Goal: Use online tool/utility: Utilize a website feature to perform a specific function

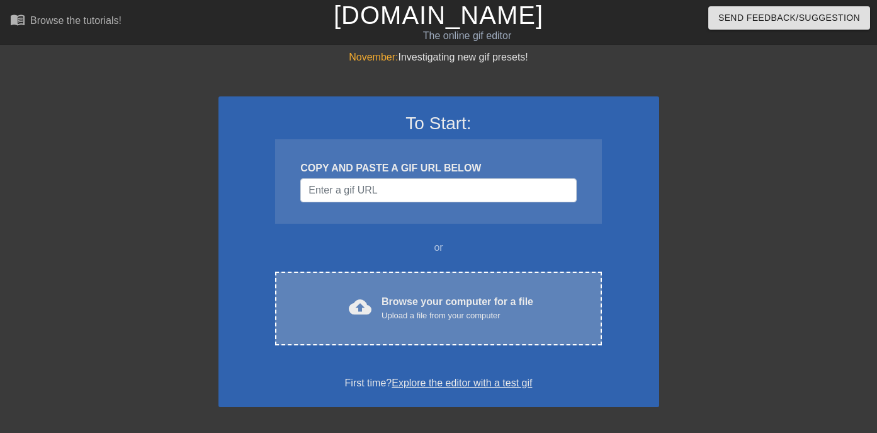
click at [411, 285] on div "cloud_upload Browse your computer for a file Upload a file from your computer C…" at bounding box center [438, 308] width 326 height 74
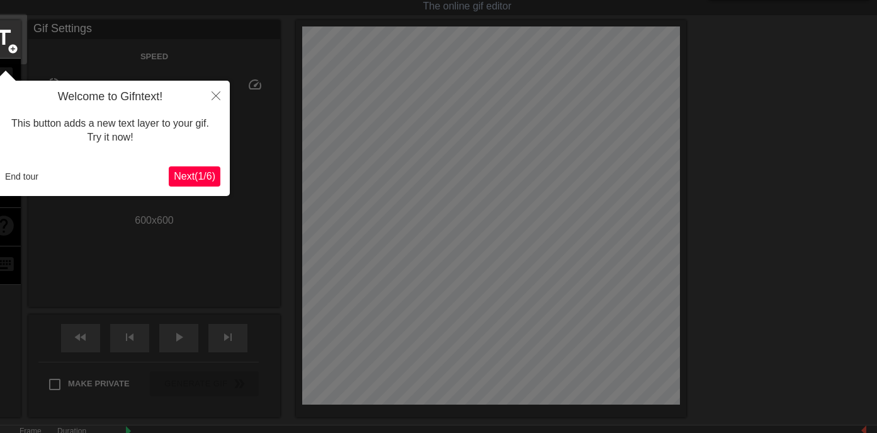
scroll to position [31, 0]
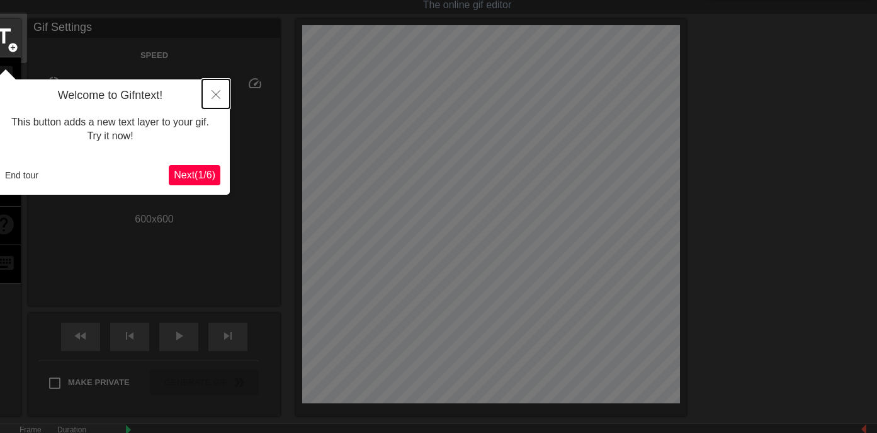
click at [214, 99] on icon "Close" at bounding box center [216, 94] width 9 height 9
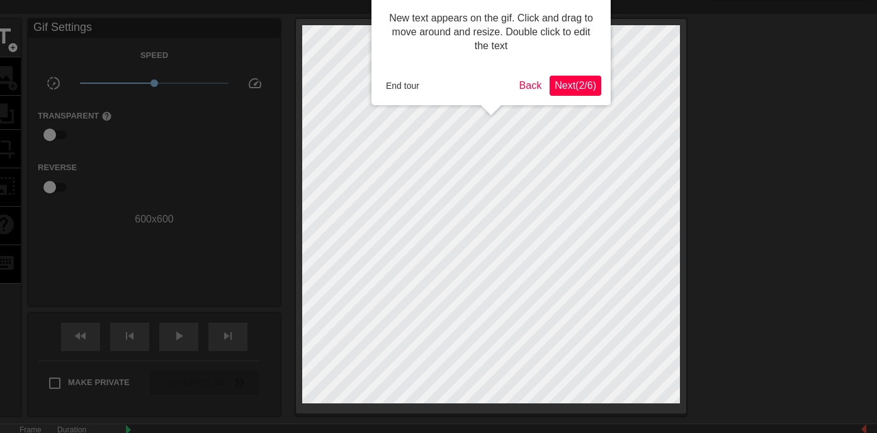
scroll to position [0, 0]
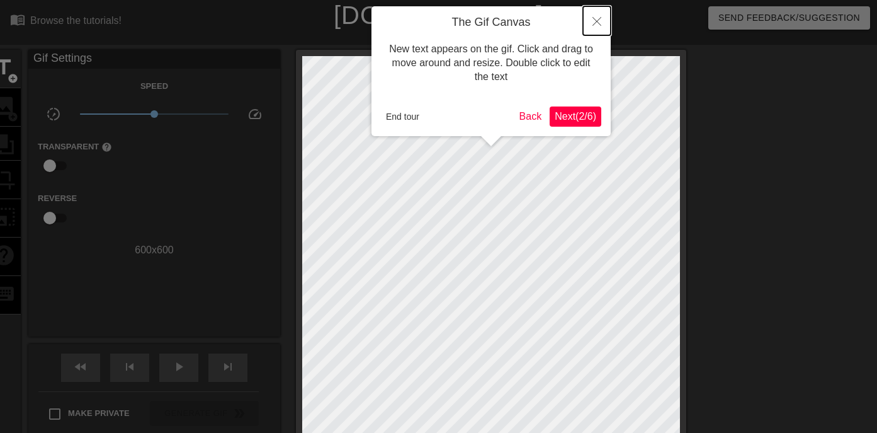
click at [595, 20] on icon "Close" at bounding box center [597, 21] width 9 height 9
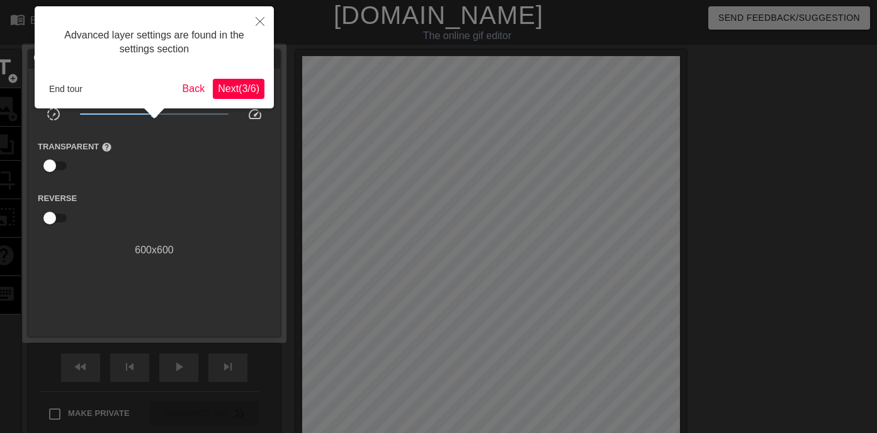
scroll to position [31, 0]
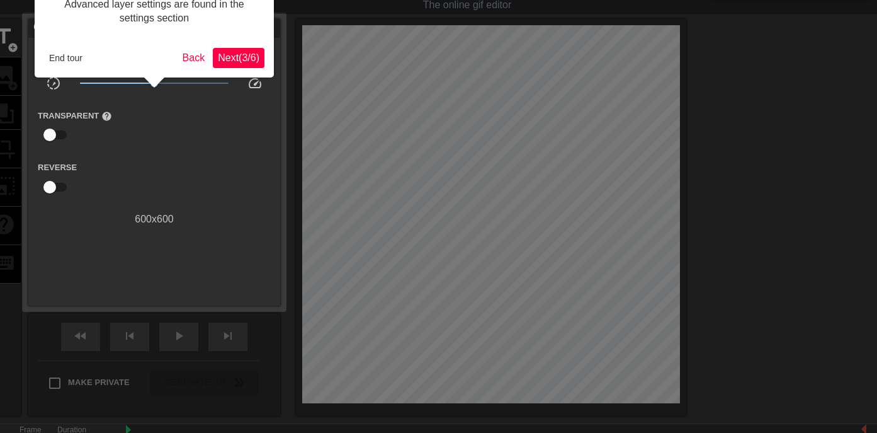
click at [237, 60] on span "Next ( 3 / 6 )" at bounding box center [239, 57] width 42 height 11
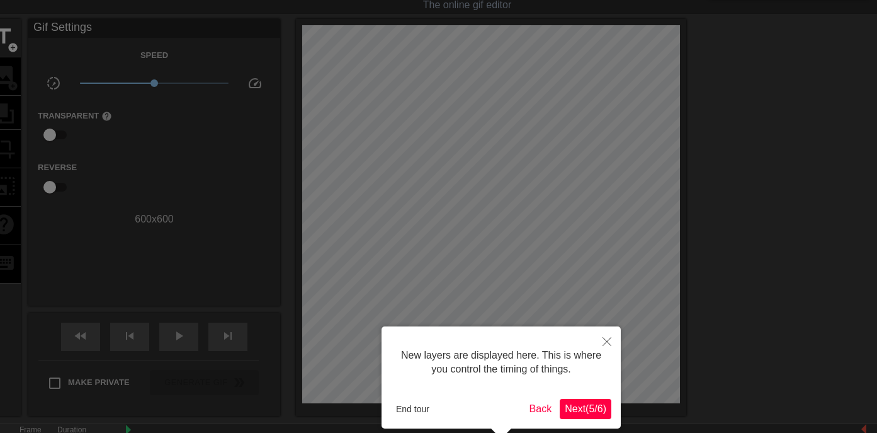
scroll to position [11, 0]
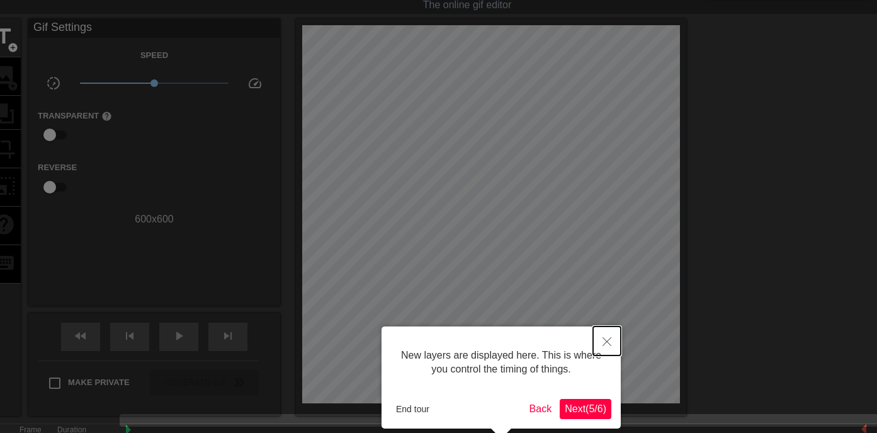
click at [601, 340] on button "Close" at bounding box center [607, 340] width 28 height 29
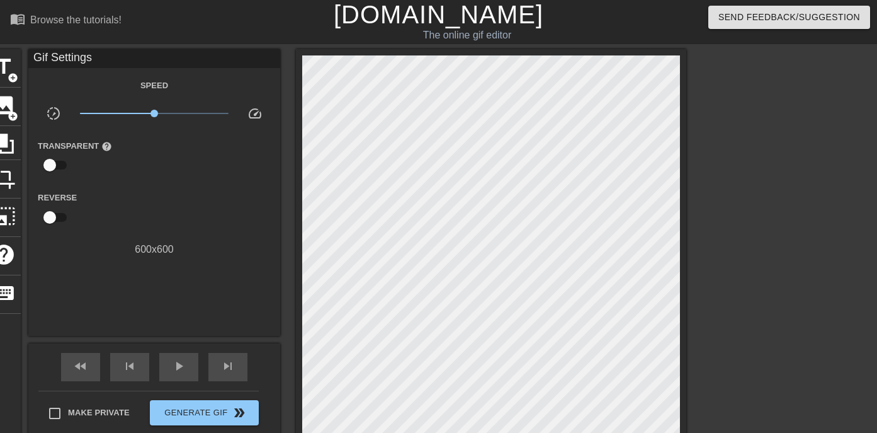
scroll to position [0, 0]
click at [12, 105] on span "image" at bounding box center [4, 106] width 24 height 24
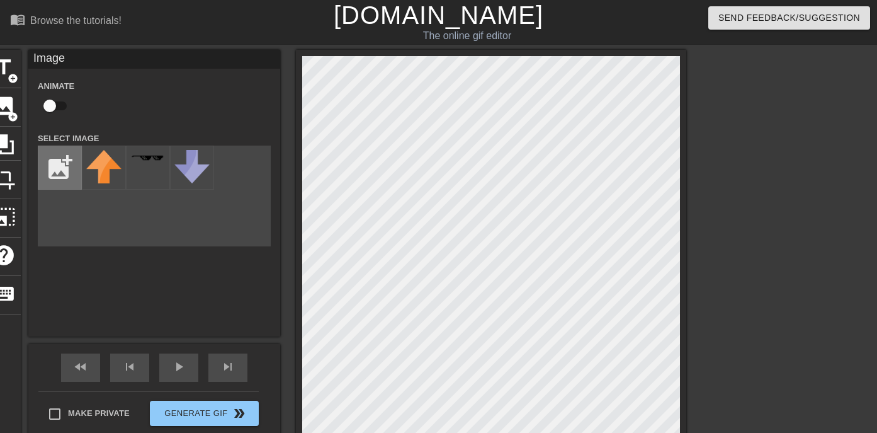
click at [60, 169] on input "file" at bounding box center [59, 167] width 43 height 43
click at [60, 178] on input "file" at bounding box center [59, 167] width 43 height 43
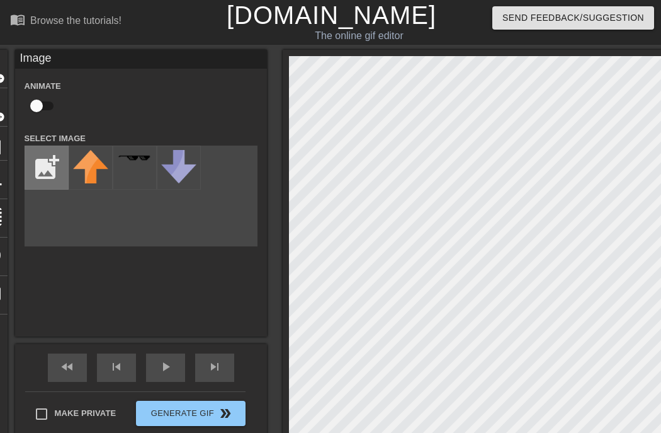
click at [39, 175] on input "file" at bounding box center [46, 167] width 43 height 43
click at [55, 161] on input "file" at bounding box center [46, 167] width 43 height 43
type input "C:\fakepath\IMG_4797.png"
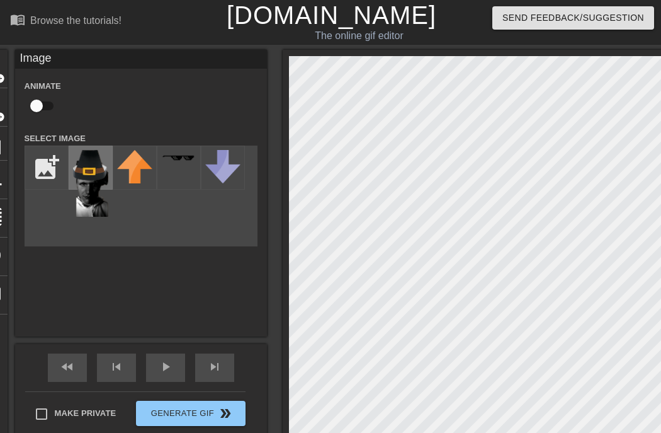
click at [90, 189] on img at bounding box center [90, 183] width 35 height 67
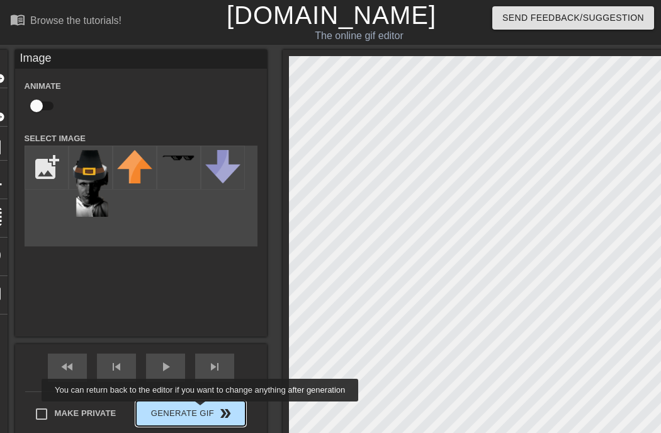
click at [209, 410] on span "Generate Gif double_arrow" at bounding box center [190, 413] width 99 height 15
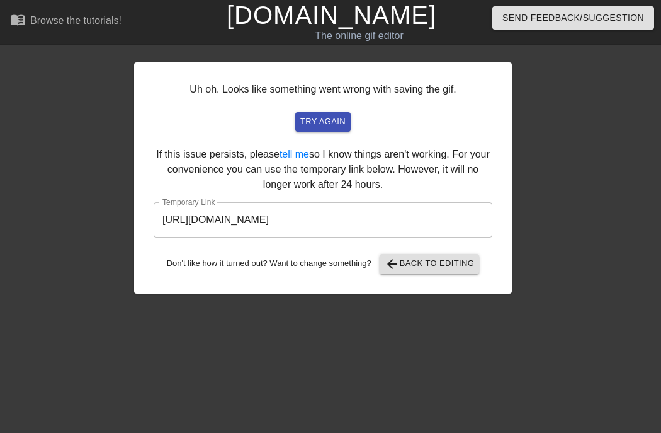
click at [335, 224] on input "https://www.gifntext.com/temp_generations/uzDP9Z3Q.gif" at bounding box center [323, 219] width 339 height 35
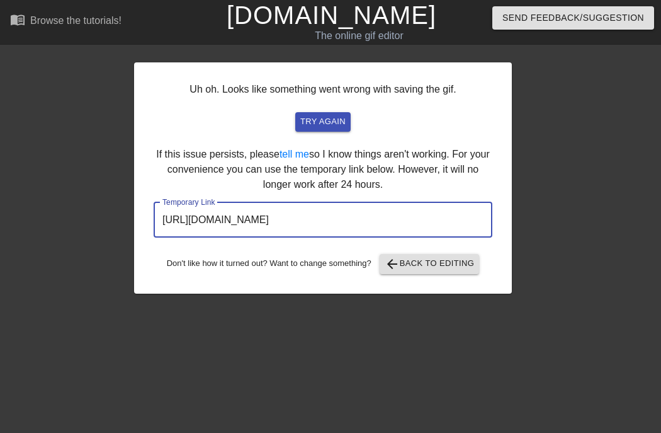
click at [335, 224] on input "https://www.gifntext.com/temp_generations/uzDP9Z3Q.gif" at bounding box center [323, 219] width 339 height 35
drag, startPoint x: 425, startPoint y: 220, endPoint x: 93, endPoint y: 220, distance: 332.0
click at [93, 220] on div "Uh oh. Looks like something went wrong with saving the gif. try again If this i…" at bounding box center [330, 172] width 661 height 244
click at [325, 239] on div "Uh oh. Looks like something went wrong with saving the gif. try again If this i…" at bounding box center [323, 177] width 378 height 231
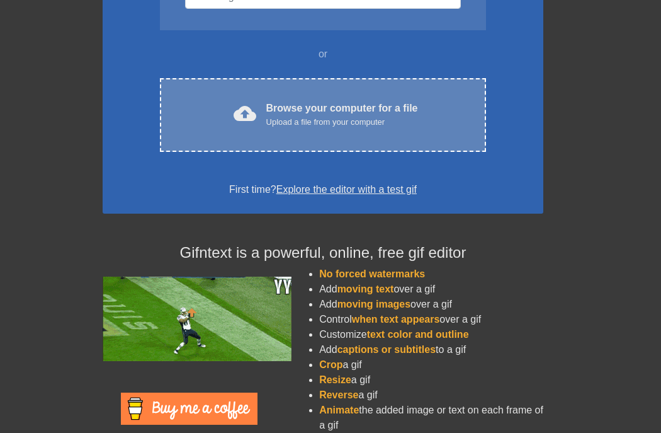
scroll to position [194, 0]
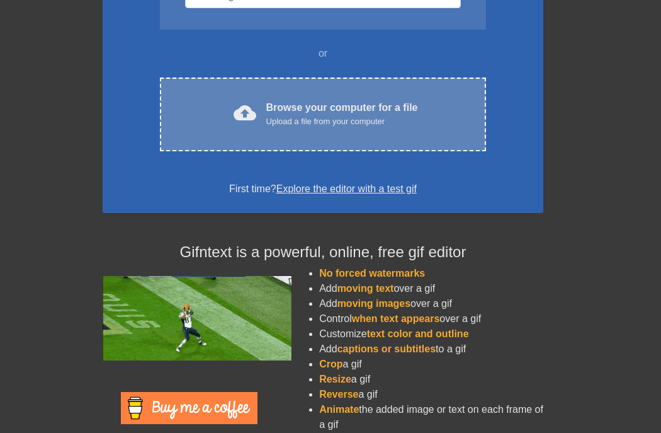
click at [290, 132] on div "cloud_upload Browse your computer for a file Upload a file from your computer C…" at bounding box center [323, 114] width 326 height 74
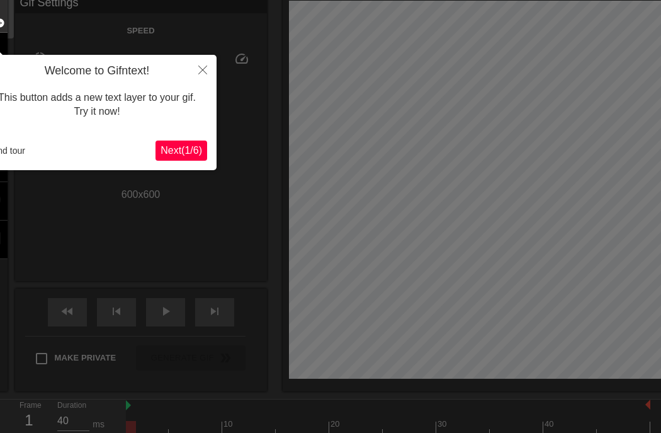
scroll to position [64, 0]
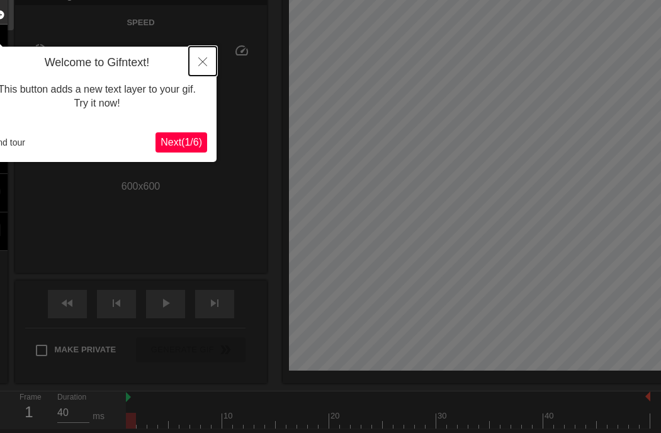
click at [195, 64] on button "Close" at bounding box center [203, 61] width 28 height 29
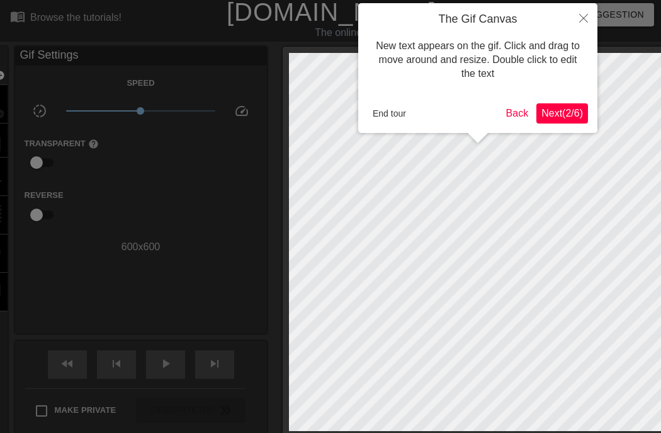
scroll to position [0, 0]
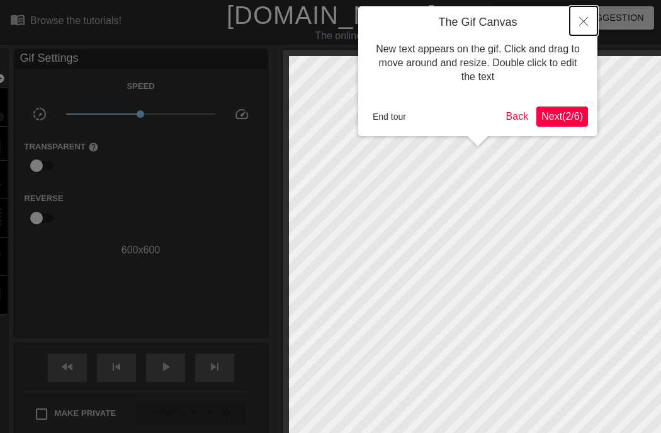
click at [573, 25] on button "Close" at bounding box center [584, 20] width 28 height 29
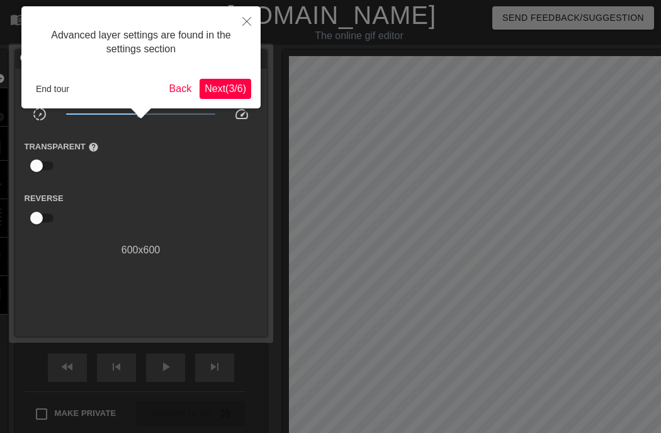
scroll to position [31, 0]
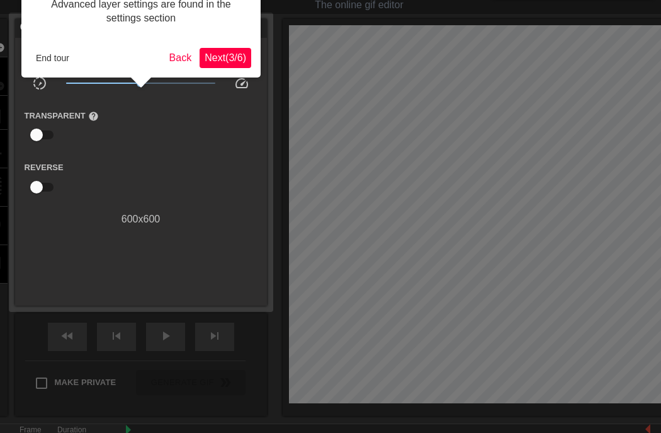
click at [224, 60] on span "Next ( 3 / 6 )" at bounding box center [226, 57] width 42 height 11
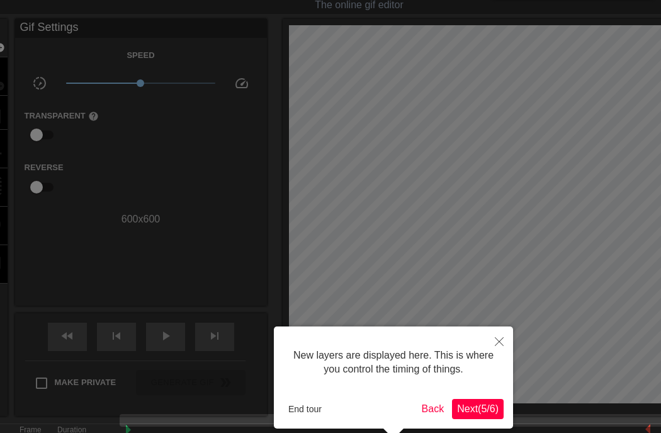
click at [471, 400] on button "Next ( 5 / 6 )" at bounding box center [478, 409] width 52 height 20
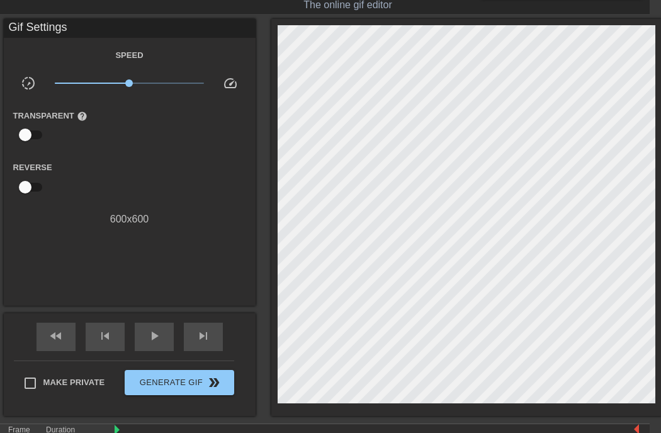
scroll to position [31, 0]
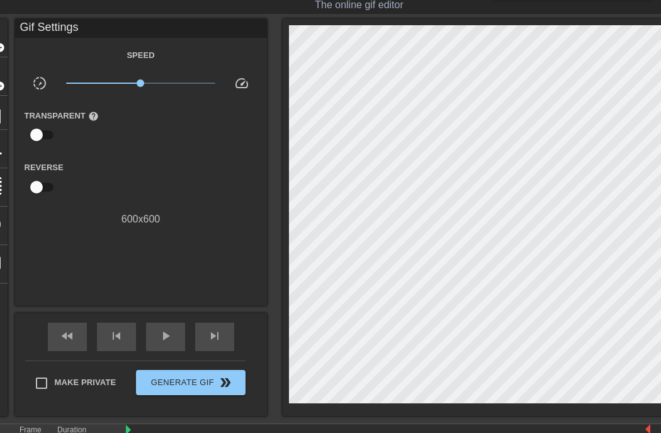
click at [250, 211] on div "Speed slow_motion_video x1.00 speed Transparent help Reverse 600 x 600" at bounding box center [141, 137] width 233 height 180
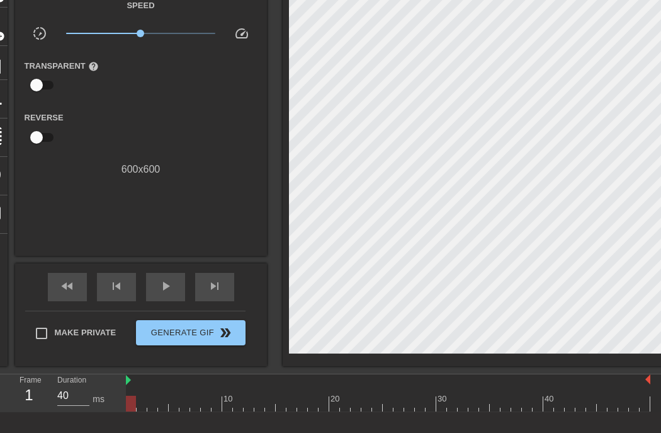
scroll to position [0, 0]
